Goal: Find specific page/section: Find specific page/section

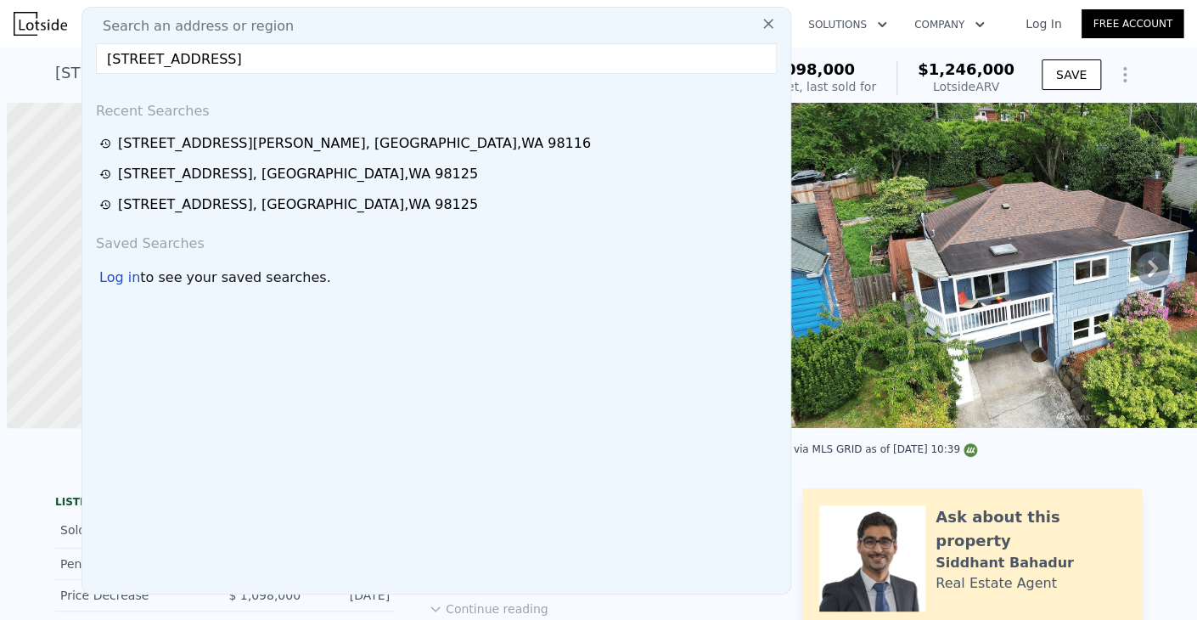
scroll to position [0, 7]
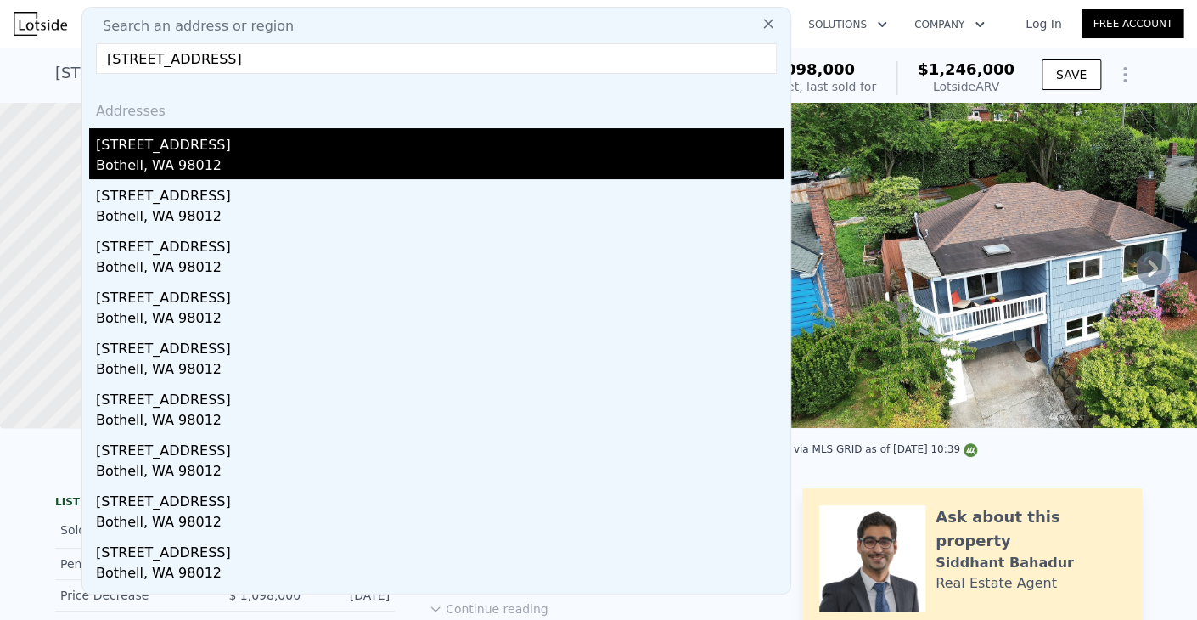
type input "[STREET_ADDRESS]"
click at [244, 144] on div "[STREET_ADDRESS]" at bounding box center [440, 141] width 688 height 27
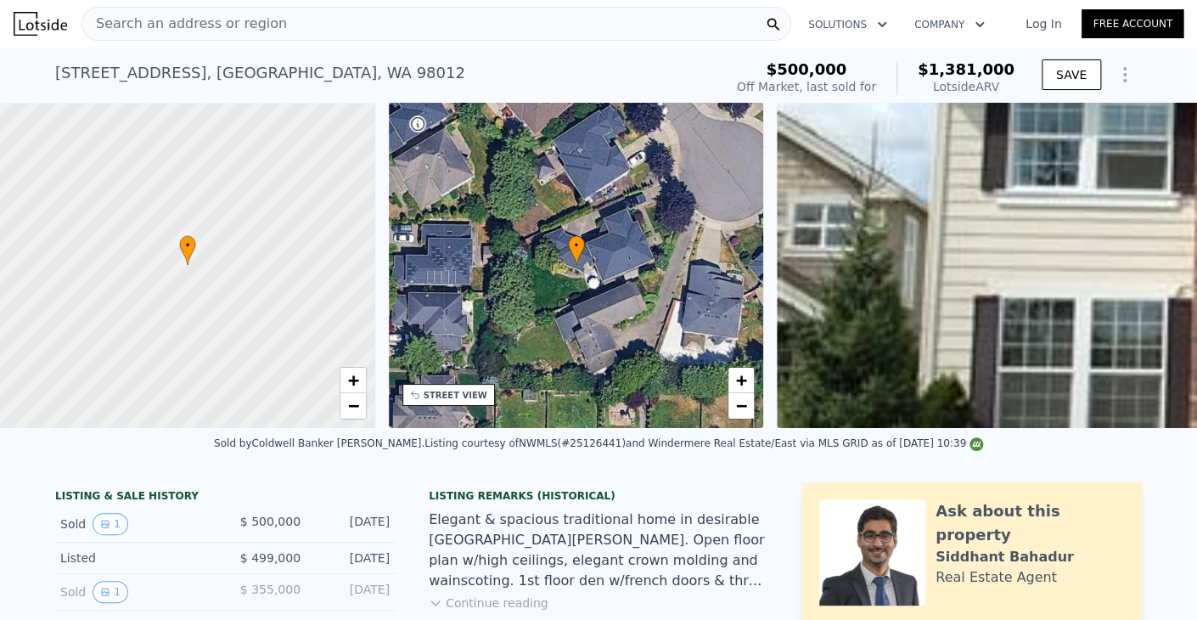
click at [420, 57] on div "[STREET_ADDRESS] Sold [DATE] for $500k (~ARV $1.381m )" at bounding box center [386, 78] width 662 height 48
click at [421, 42] on div "Search an address or region Solutions Company Open main menu Log In Free Account" at bounding box center [599, 23] width 1170 height 41
click at [421, 30] on div "Search an address or region" at bounding box center [437, 24] width 710 height 34
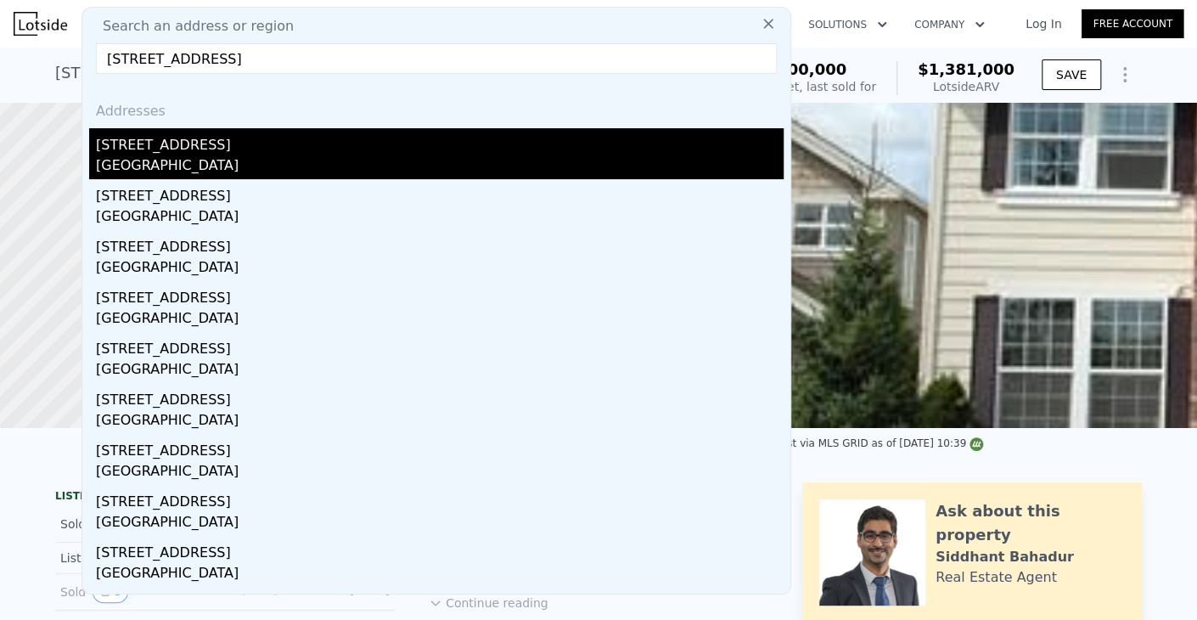
type input "[STREET_ADDRESS]"
click at [262, 152] on div "[STREET_ADDRESS]" at bounding box center [440, 141] width 688 height 27
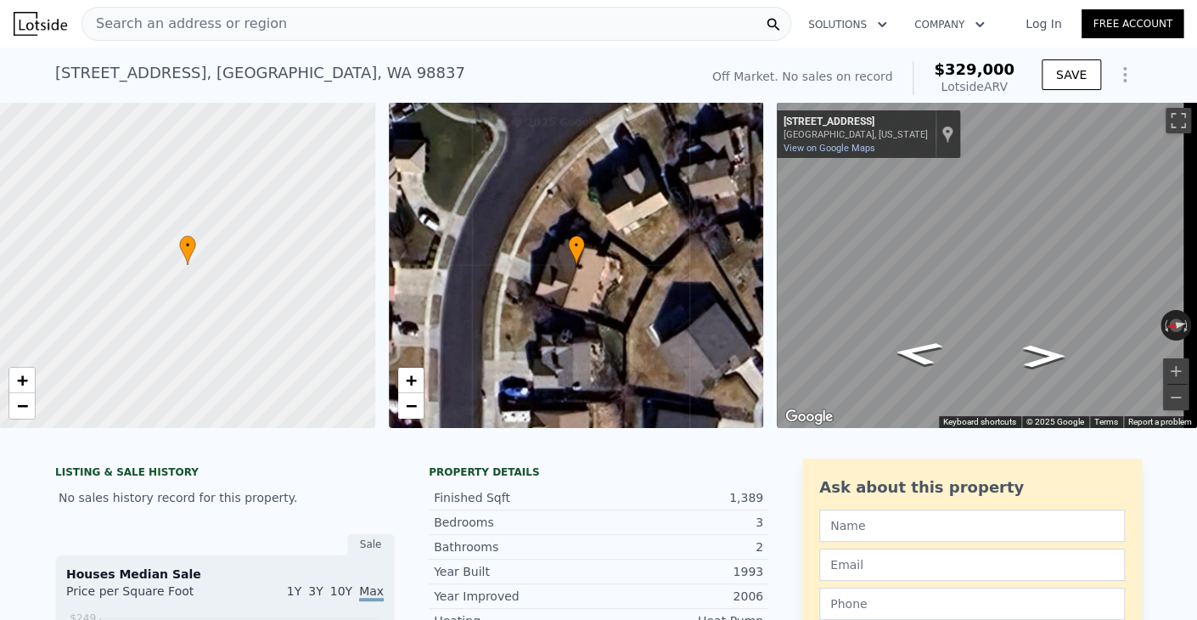
click at [380, 23] on div "Search an address or region" at bounding box center [437, 24] width 710 height 34
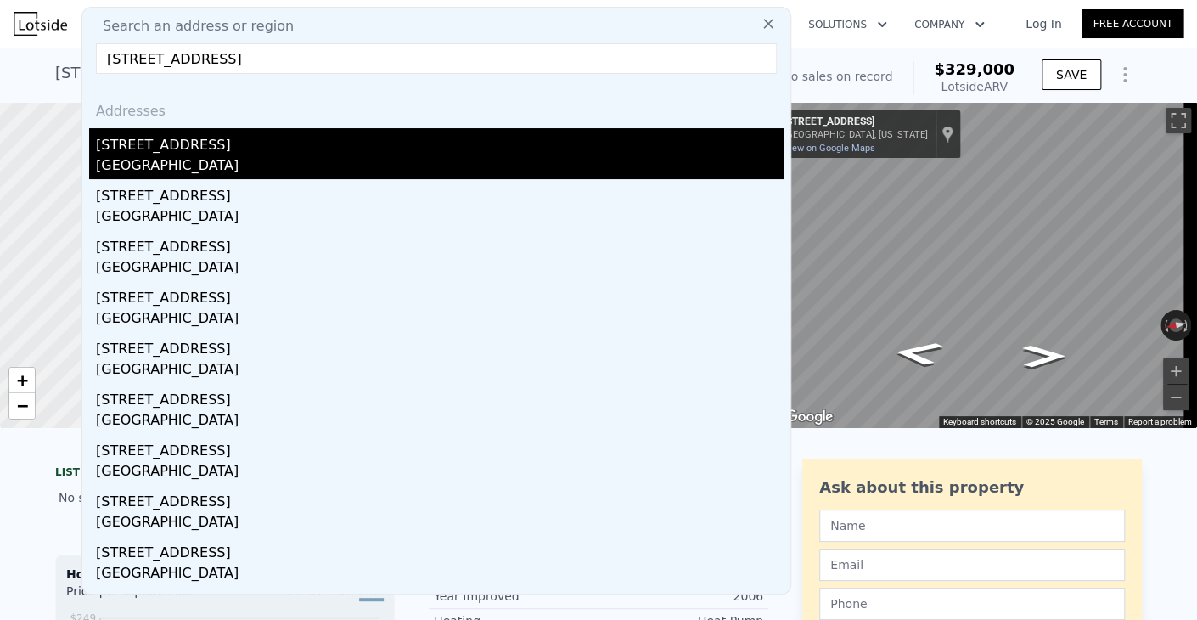
type input "[STREET_ADDRESS]"
click at [245, 164] on div "[GEOGRAPHIC_DATA]" at bounding box center [440, 167] width 688 height 24
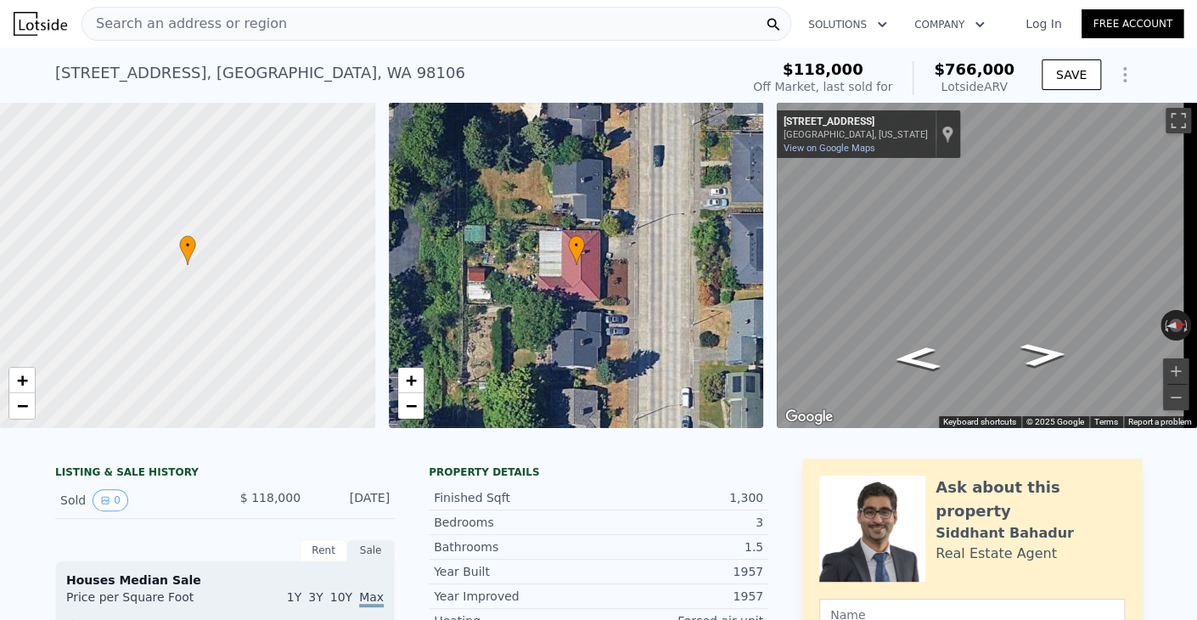
click at [414, 33] on div "Search an address or region" at bounding box center [437, 24] width 710 height 34
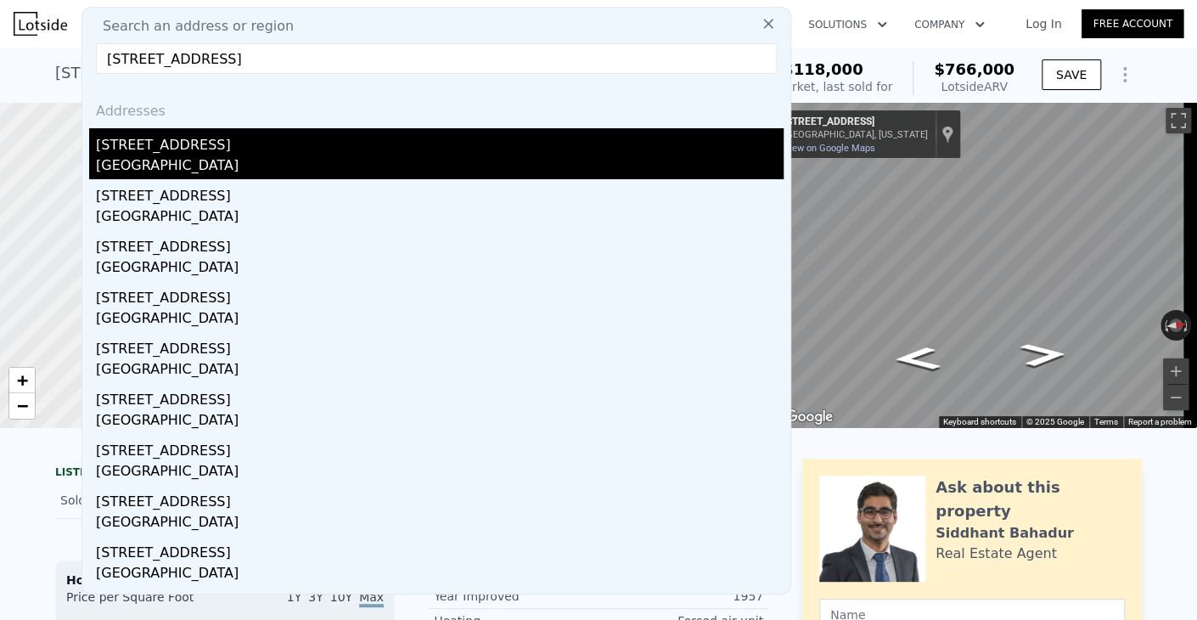
type input "[STREET_ADDRESS]"
click at [297, 142] on div "[STREET_ADDRESS]" at bounding box center [440, 141] width 688 height 27
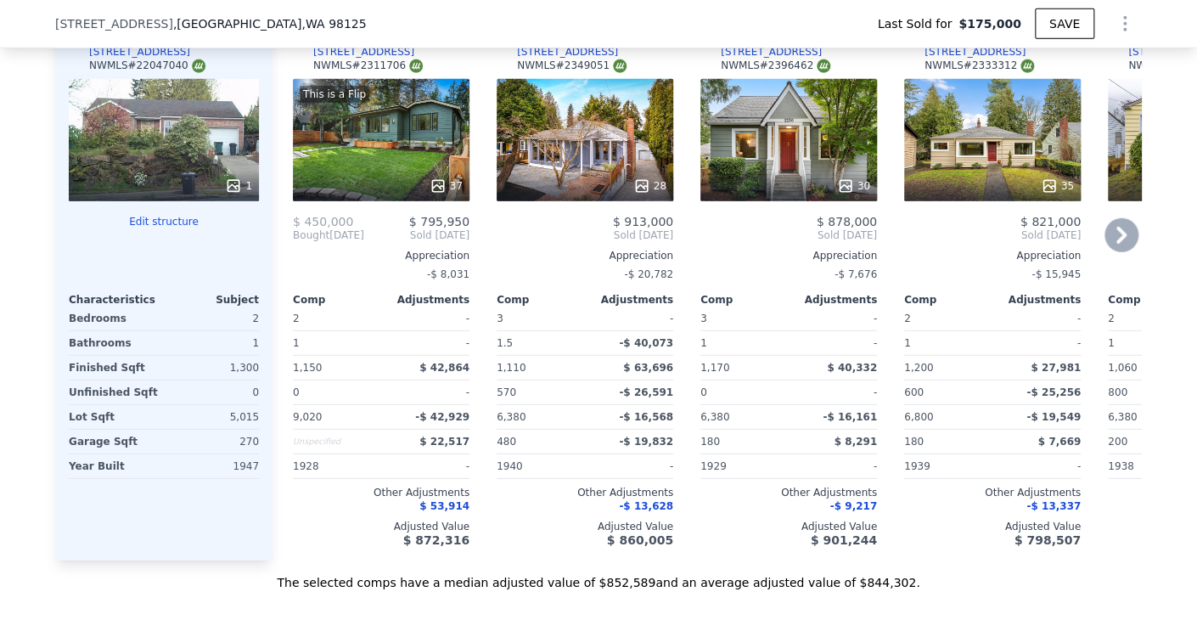
scroll to position [1947, 0]
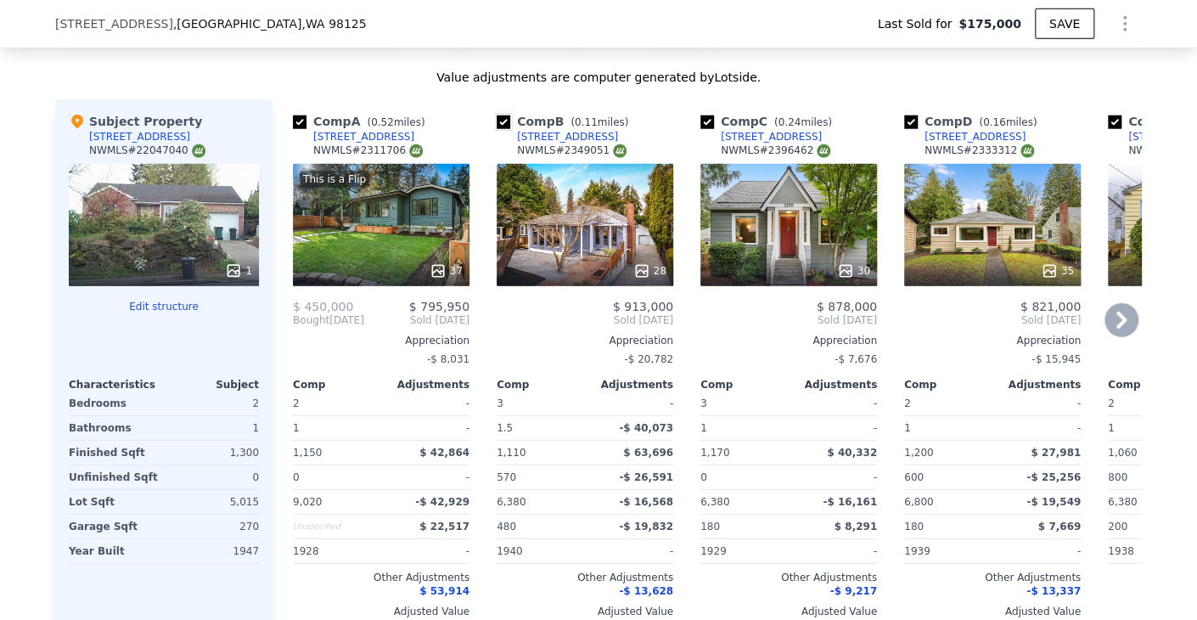
click at [497, 129] on input "checkbox" at bounding box center [504, 123] width 14 height 14
checkbox input "false"
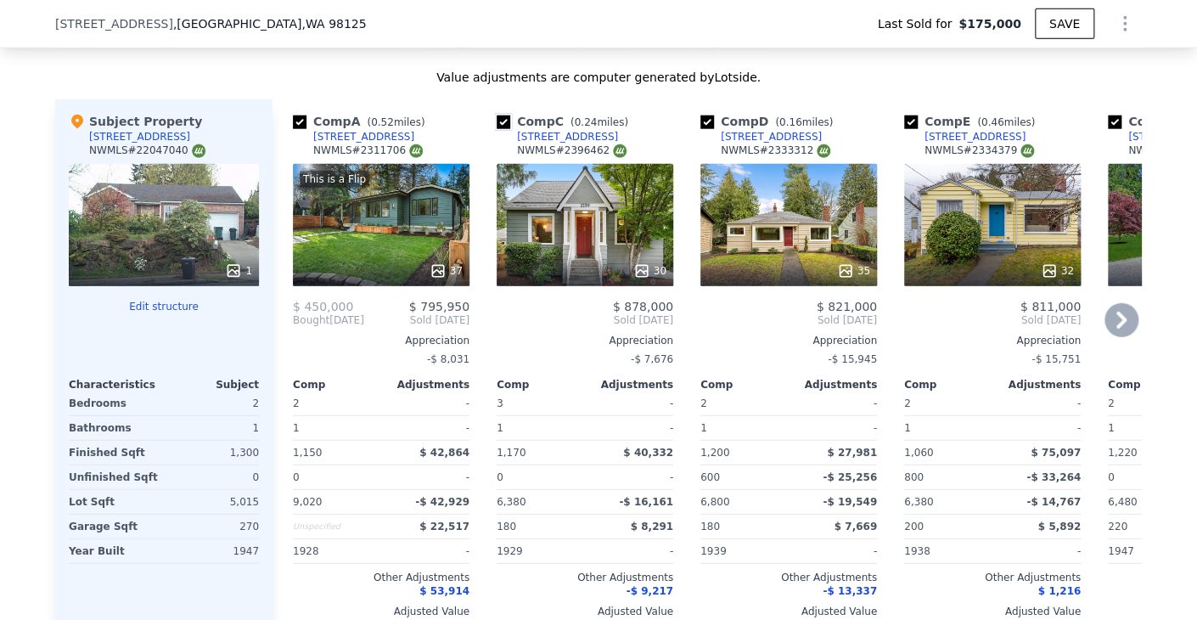
click at [498, 129] on input "checkbox" at bounding box center [504, 123] width 14 height 14
checkbox input "false"
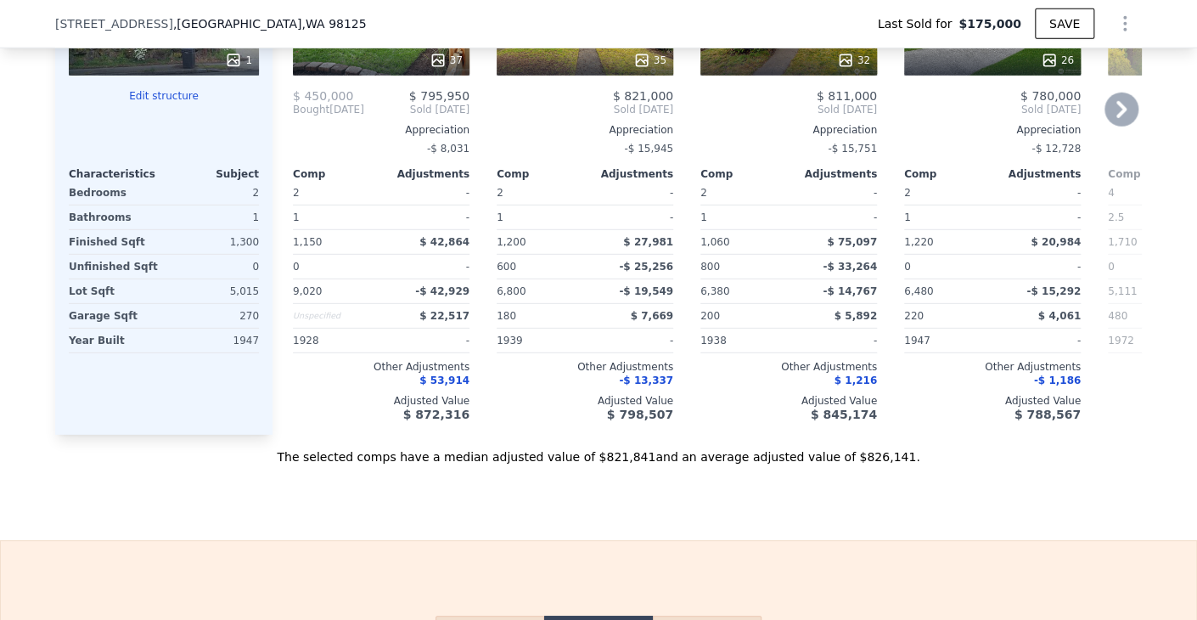
scroll to position [2201, 0]
